Goal: Information Seeking & Learning: Learn about a topic

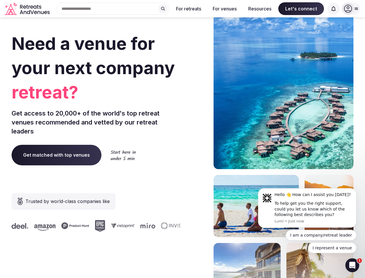
click at [182, 139] on div "Need a venue for your next company retreat? Get access to 20,000+ of the world'…" at bounding box center [183, 173] width 342 height 348
click at [113, 9] on div "Search Popular Destinations [GEOGRAPHIC_DATA], [GEOGRAPHIC_DATA] [GEOGRAPHIC_DA…" at bounding box center [110, 9] width 117 height 12
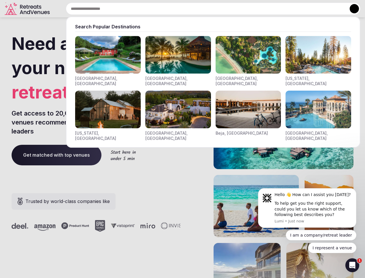
click at [163, 9] on input "text" at bounding box center [213, 9] width 295 height 12
click at [189, 9] on input "text" at bounding box center [213, 9] width 295 height 12
click at [225, 9] on input "text" at bounding box center [213, 9] width 295 height 12
click at [260, 9] on input "text" at bounding box center [213, 9] width 295 height 12
click at [301, 9] on input "text" at bounding box center [213, 9] width 295 height 12
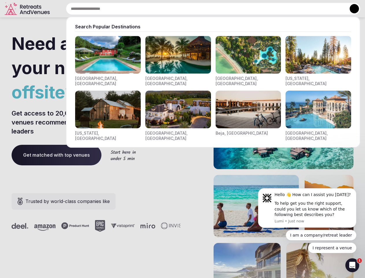
click at [334, 9] on input "text" at bounding box center [213, 9] width 295 height 12
click at [351, 9] on button at bounding box center [354, 8] width 9 height 9
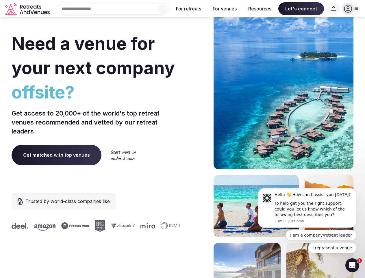
click at [307, 208] on div "To help get you the right support, could you let us know which of the following…" at bounding box center [313, 208] width 77 height 17
